Goal: Ask a question

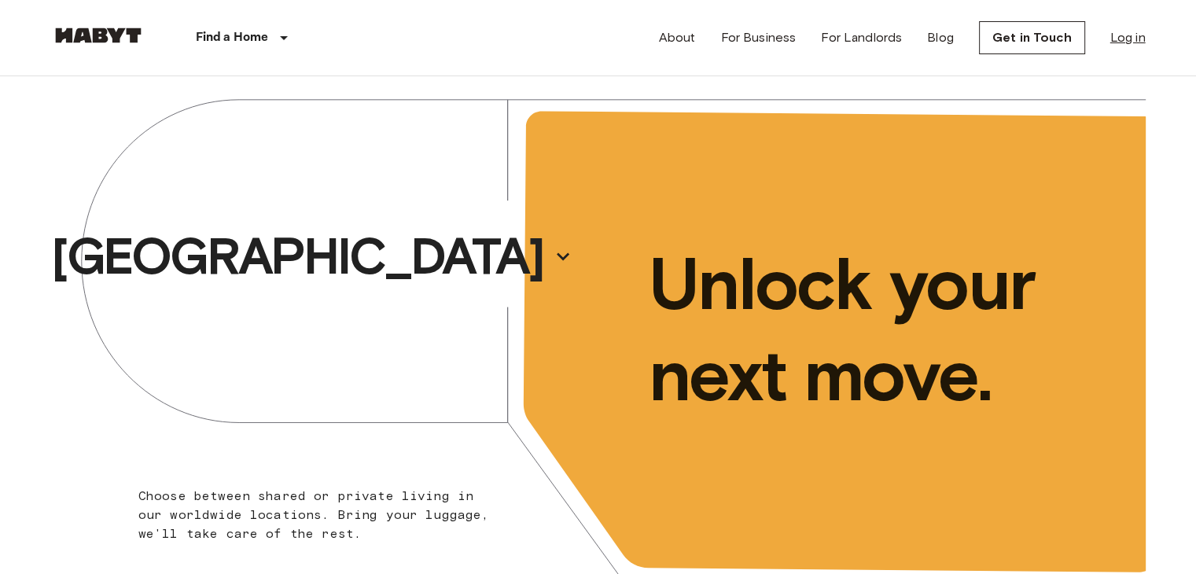
click at [1132, 32] on link "Log in" at bounding box center [1127, 37] width 35 height 19
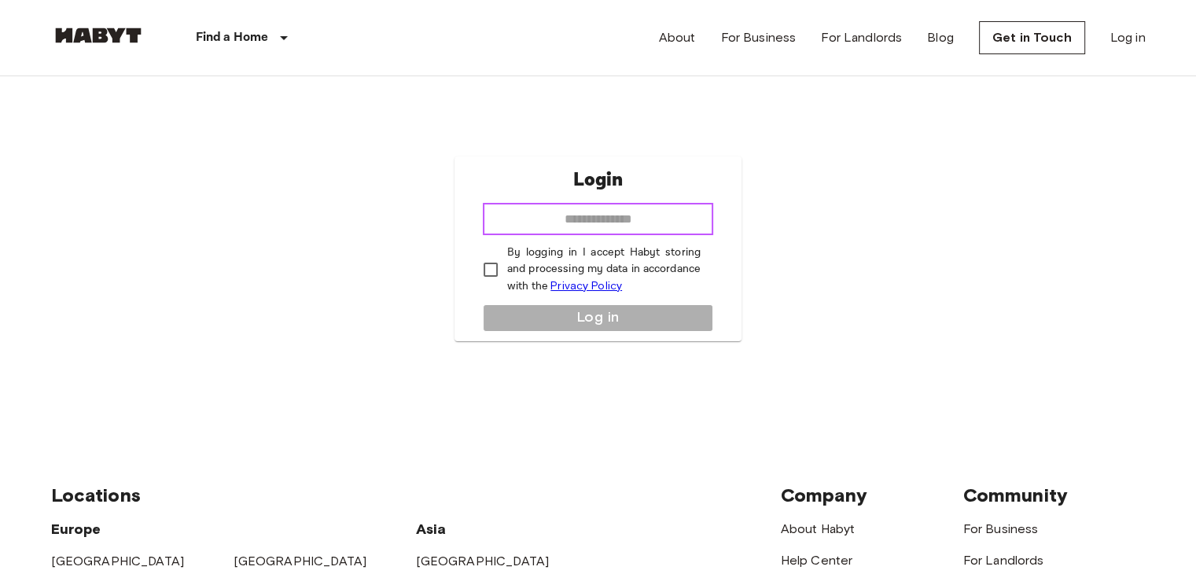
click at [678, 232] on input "email" at bounding box center [598, 219] width 230 height 31
type input "**********"
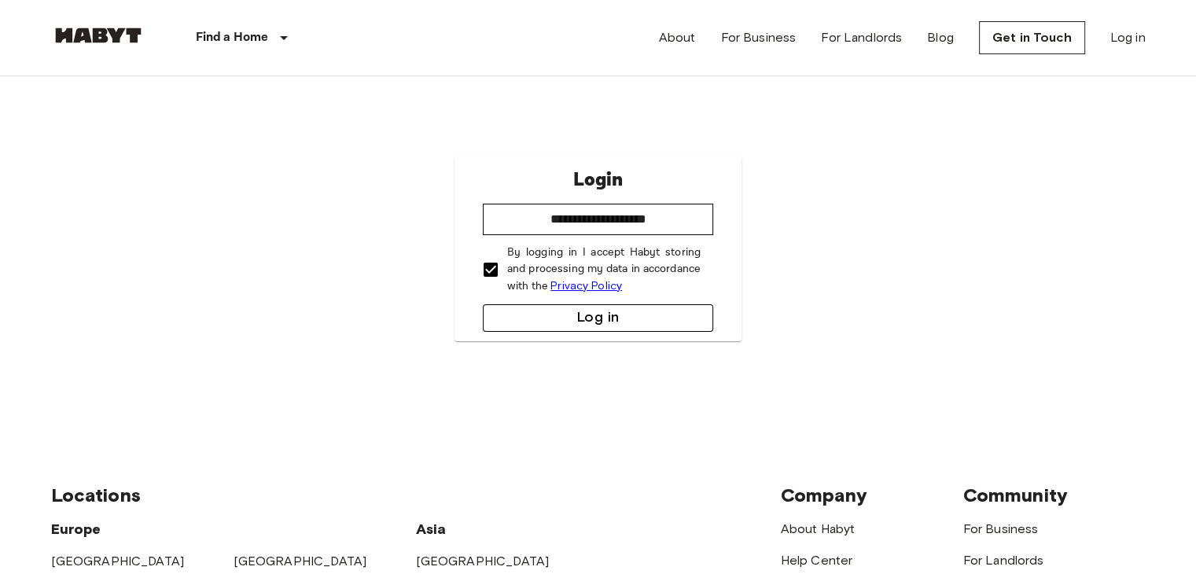
click at [540, 318] on button "Log in" at bounding box center [598, 318] width 230 height 28
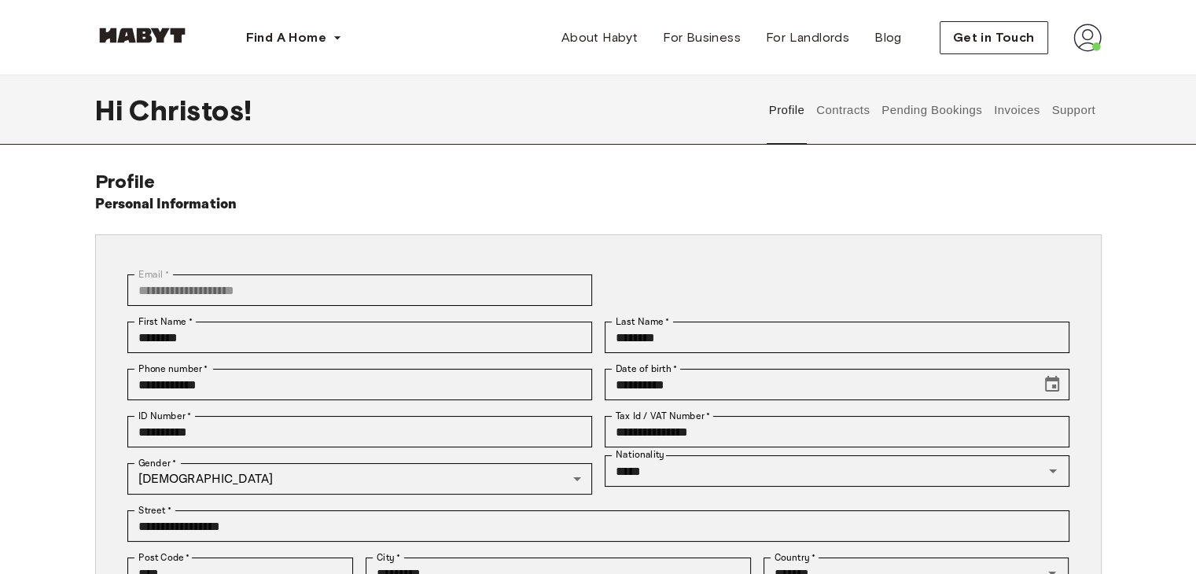
click at [1086, 112] on button "Support" at bounding box center [1073, 109] width 48 height 69
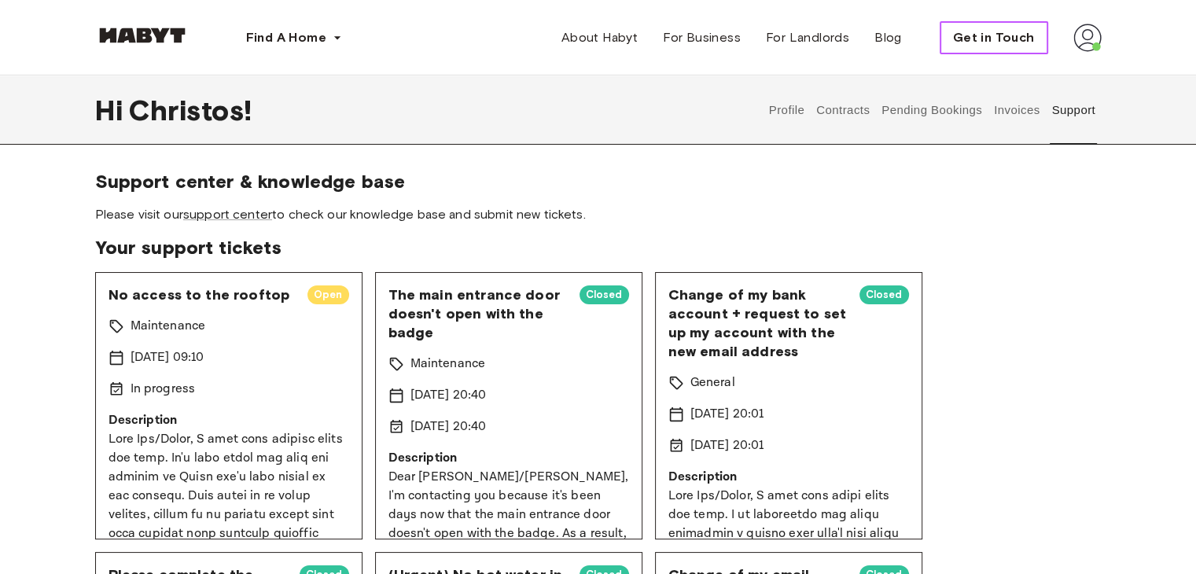
click at [998, 36] on span "Get in Touch" at bounding box center [994, 37] width 82 height 19
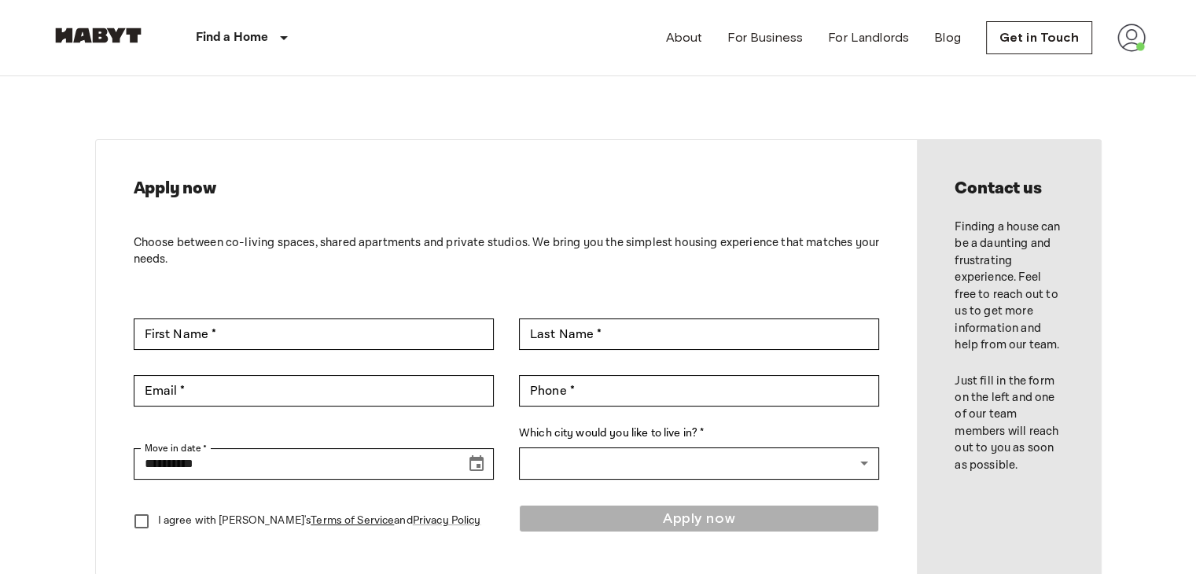
click at [1136, 39] on img at bounding box center [1131, 38] width 28 height 28
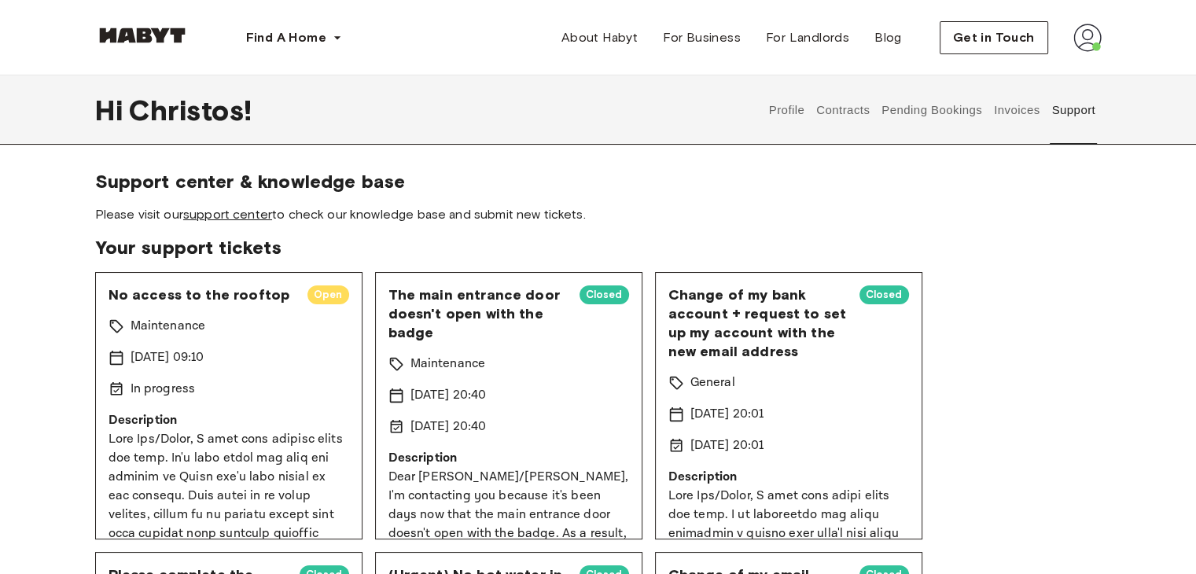
click at [246, 215] on link "support center" at bounding box center [227, 214] width 89 height 15
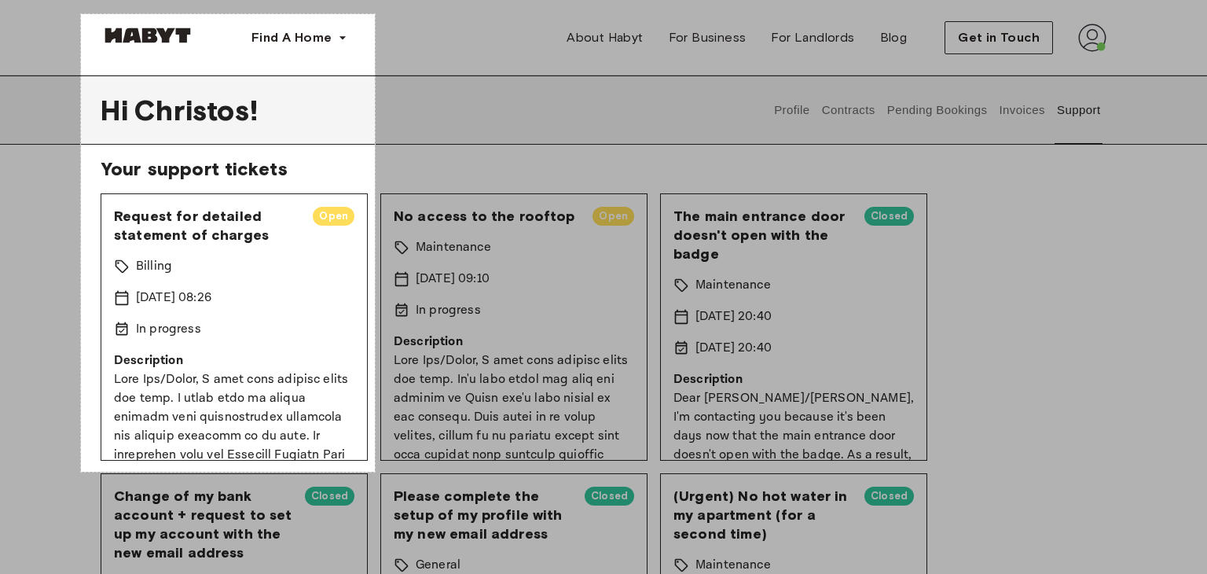
scroll to position [53, 0]
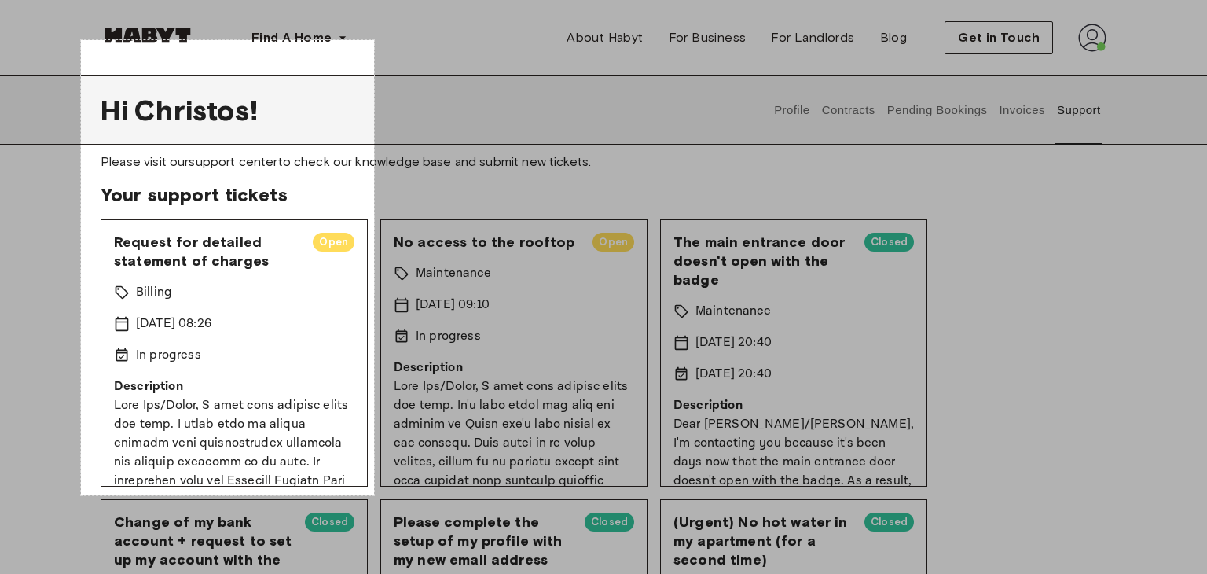
drag, startPoint x: 81, startPoint y: 14, endPoint x: 374, endPoint y: 495, distance: 563.4
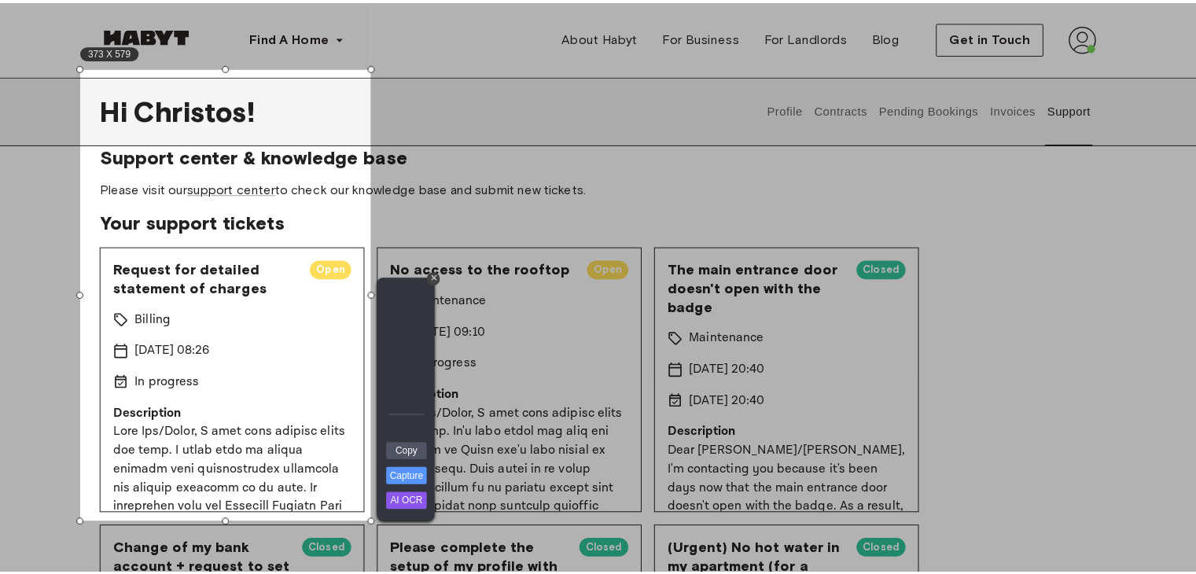
scroll to position [0, 0]
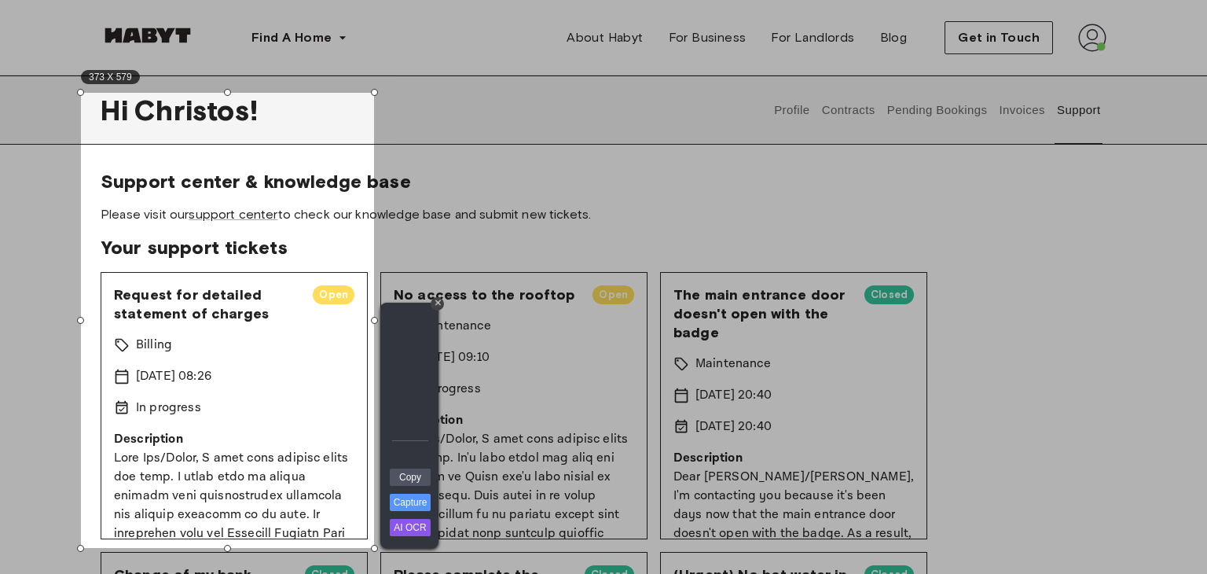
click at [1056, 232] on div at bounding box center [790, 274] width 833 height 548
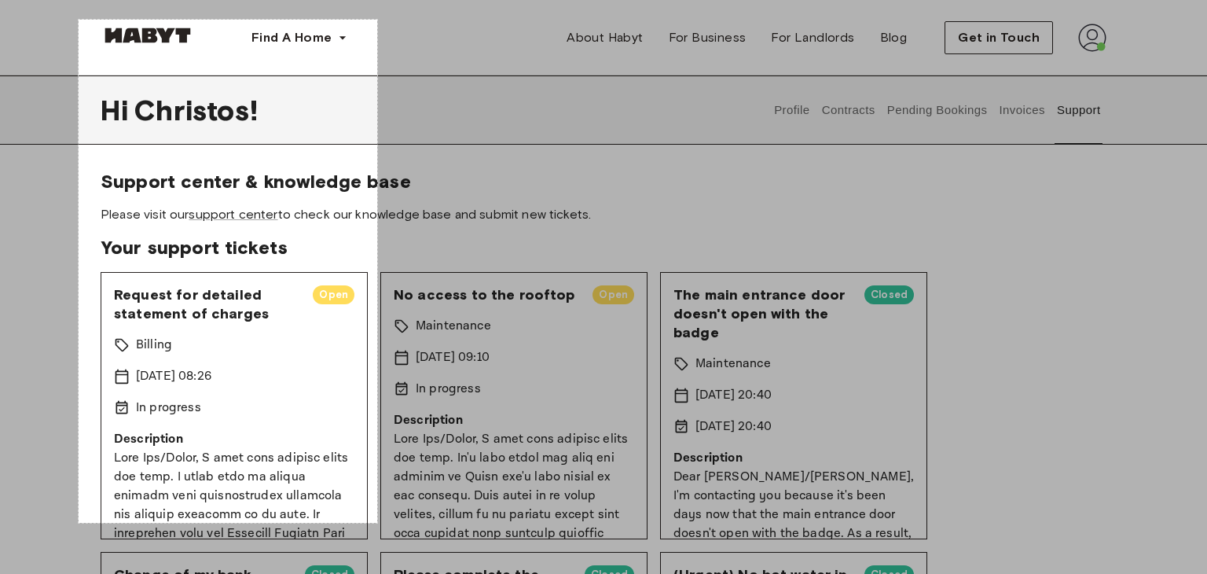
drag, startPoint x: 79, startPoint y: 20, endPoint x: 377, endPoint y: 523, distance: 585.1
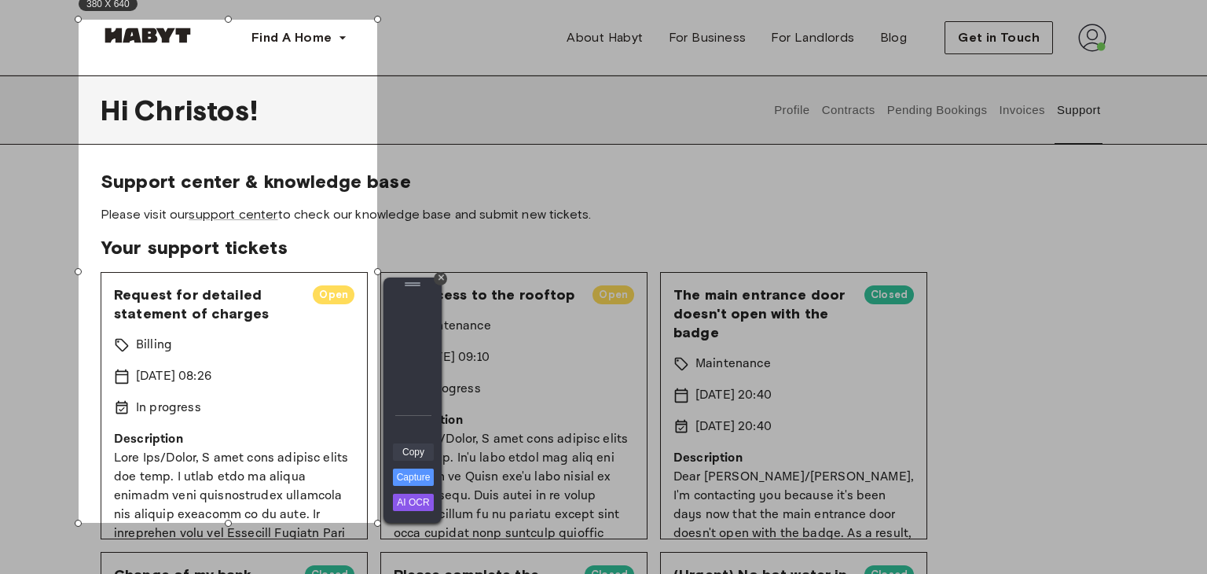
click at [418, 450] on link "Copy" at bounding box center [413, 451] width 41 height 17
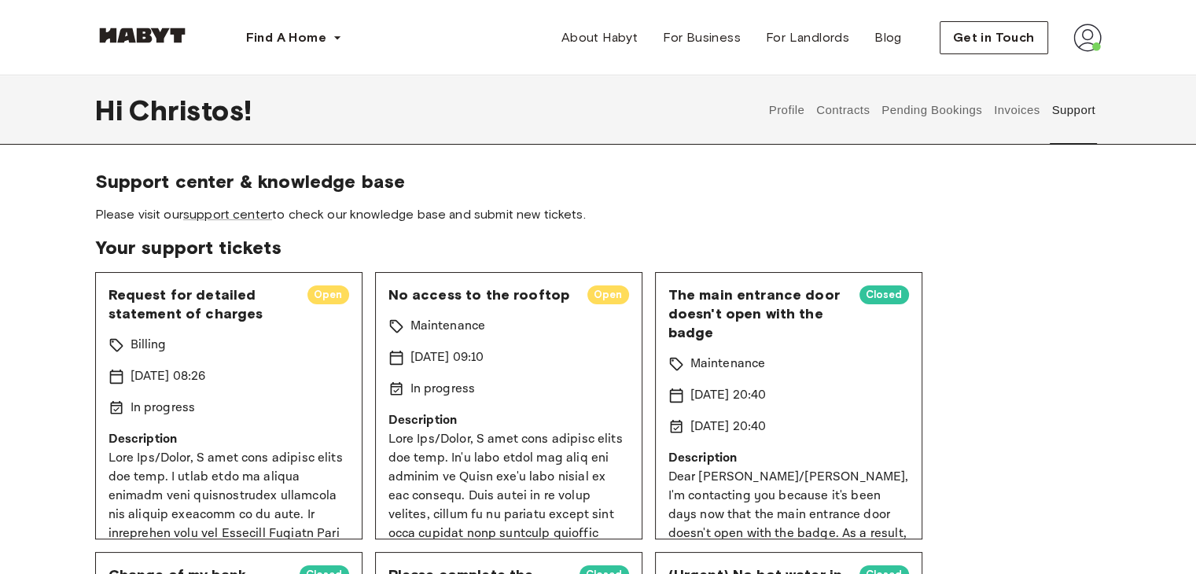
click at [220, 363] on div "Request for detailed statement of charges Open Billing 18 Sep 2025 08:26 In pro…" at bounding box center [228, 405] width 267 height 267
